Goal: Transaction & Acquisition: Purchase product/service

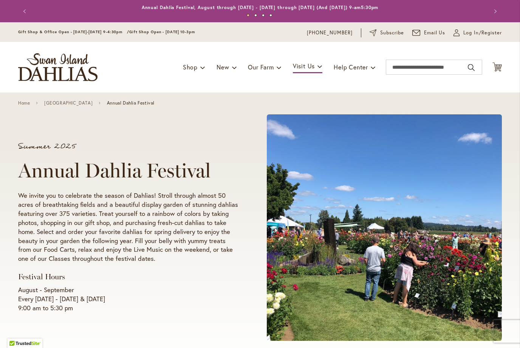
click at [324, 63] on ul "Shop Dahlia Tubers Collections Fresh Cut Dahlias Gardening Supplies Gift Cards …" at bounding box center [279, 67] width 193 height 14
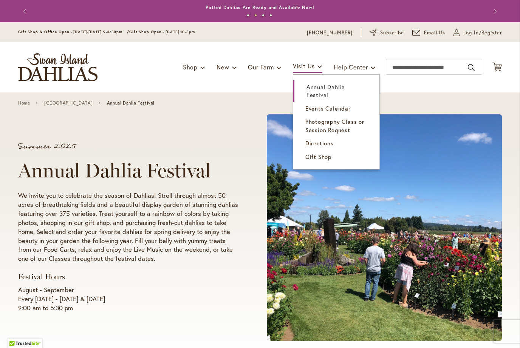
click at [342, 127] on span "Photography Class or Session Request" at bounding box center [334, 125] width 59 height 15
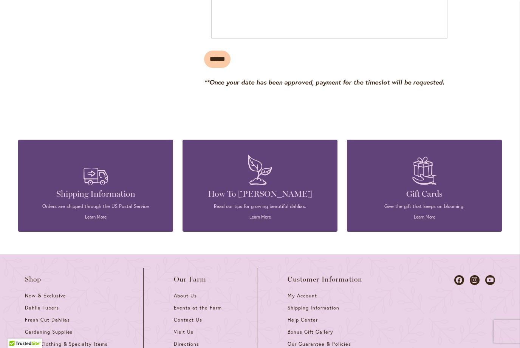
scroll to position [1231, 0]
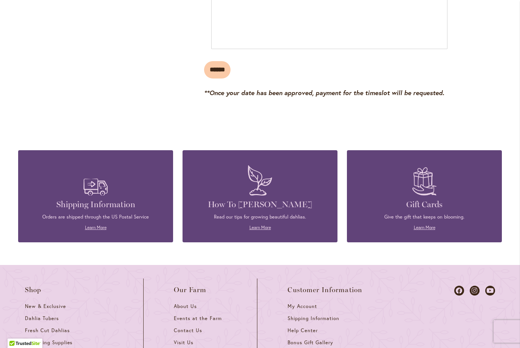
click at [266, 225] on link "Learn More" at bounding box center [260, 228] width 22 height 6
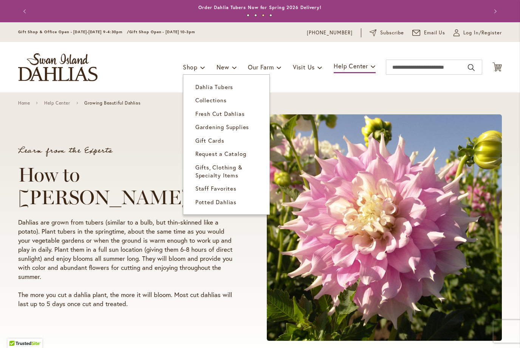
click at [220, 113] on span "Fresh Cut Dahlias" at bounding box center [219, 114] width 49 height 8
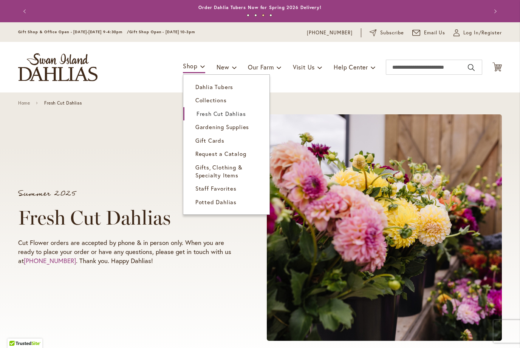
click at [227, 201] on span "Potted Dahlias" at bounding box center [215, 202] width 41 height 8
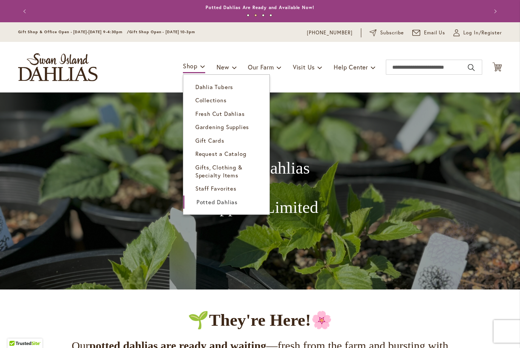
click at [217, 170] on link "Gifts, Clothing & Specialty Items" at bounding box center [226, 172] width 86 height 22
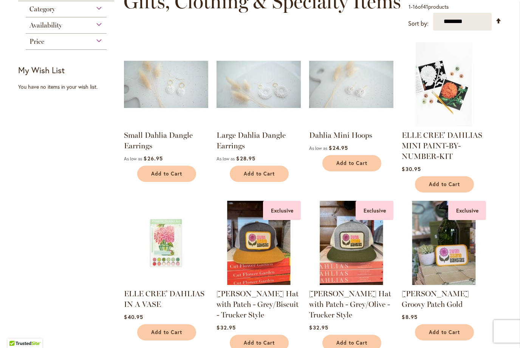
scroll to position [121, 0]
click at [449, 93] on img at bounding box center [443, 85] width 84 height 84
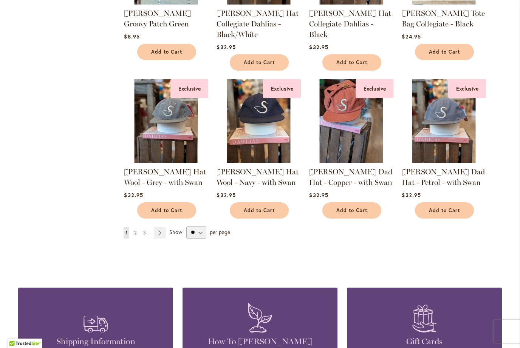
scroll to position [562, 0]
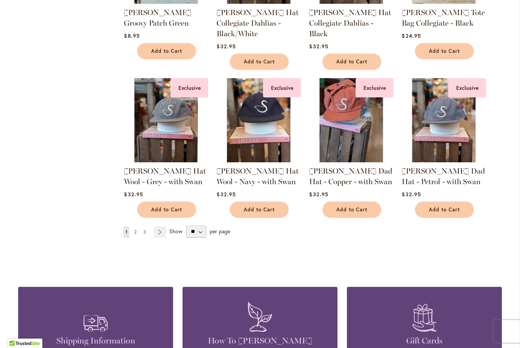
click at [161, 235] on link "Page Next" at bounding box center [160, 232] width 12 height 11
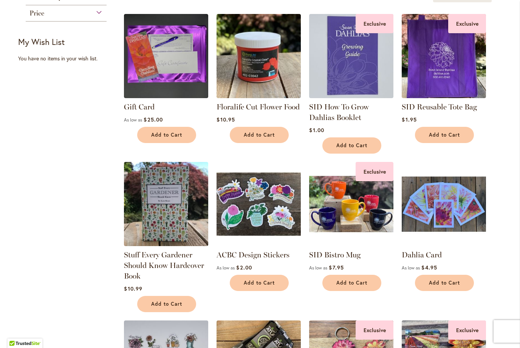
scroll to position [143, 0]
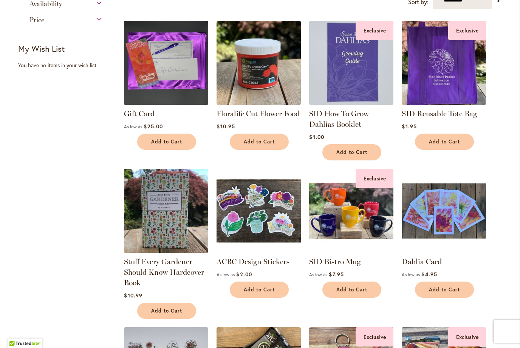
click at [448, 217] on img at bounding box center [443, 211] width 84 height 84
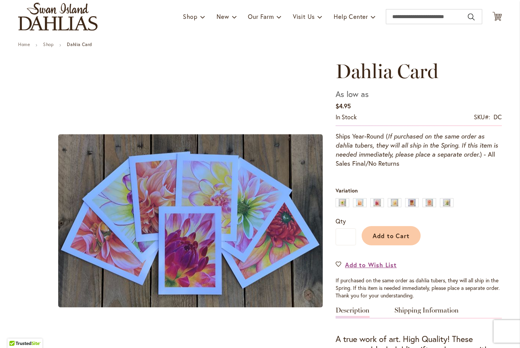
scroll to position [51, 0]
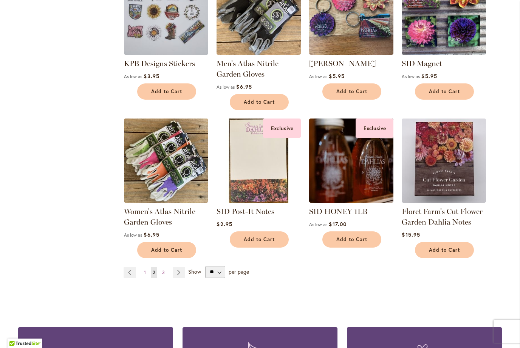
scroll to position [501, 0]
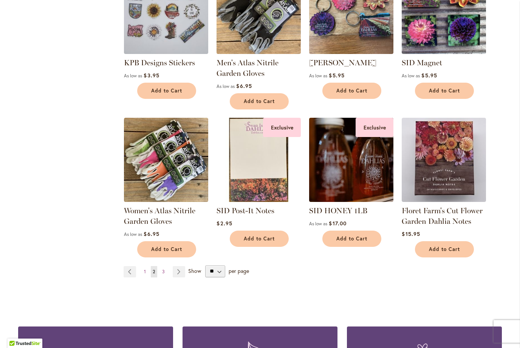
click at [181, 274] on link "Page Next" at bounding box center [179, 271] width 12 height 11
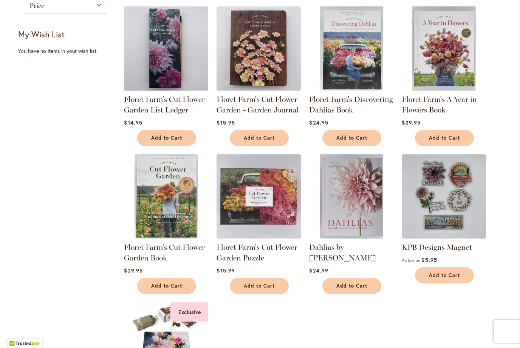
scroll to position [165, 0]
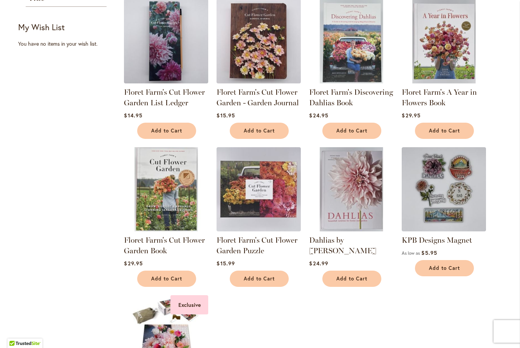
click at [349, 192] on img at bounding box center [351, 189] width 84 height 84
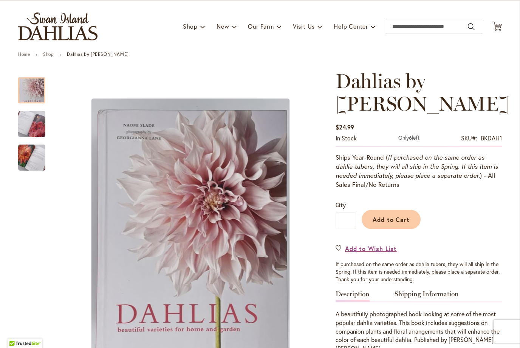
scroll to position [40, 0]
click at [32, 123] on img "Dahlias by Naomi Slade" at bounding box center [31, 125] width 27 height 36
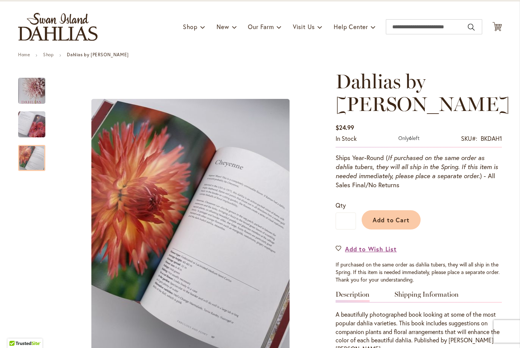
click at [29, 161] on img "Dahlias by Naomi Slade" at bounding box center [31, 158] width 27 height 36
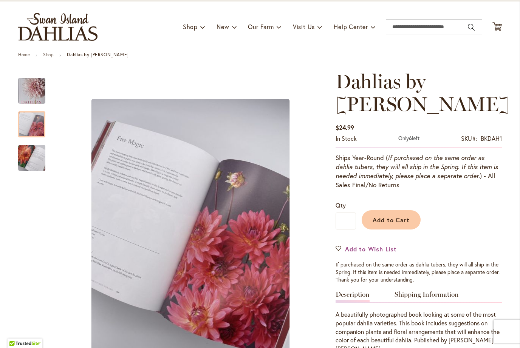
click at [32, 132] on div at bounding box center [31, 124] width 27 height 26
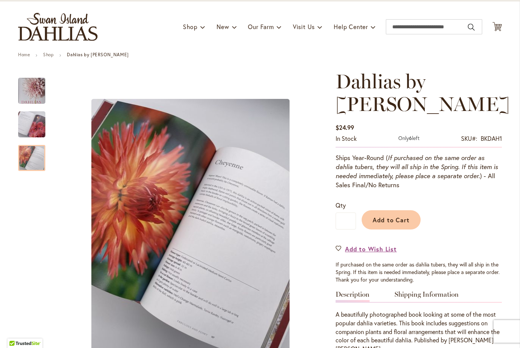
click at [32, 129] on img "Dahlias by Naomi Slade" at bounding box center [31, 125] width 27 height 36
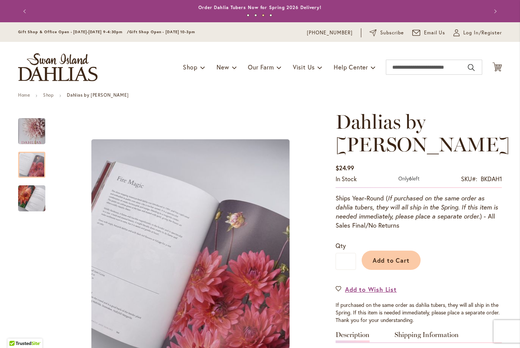
scroll to position [-3, 0]
